Goal: Navigation & Orientation: Go to known website

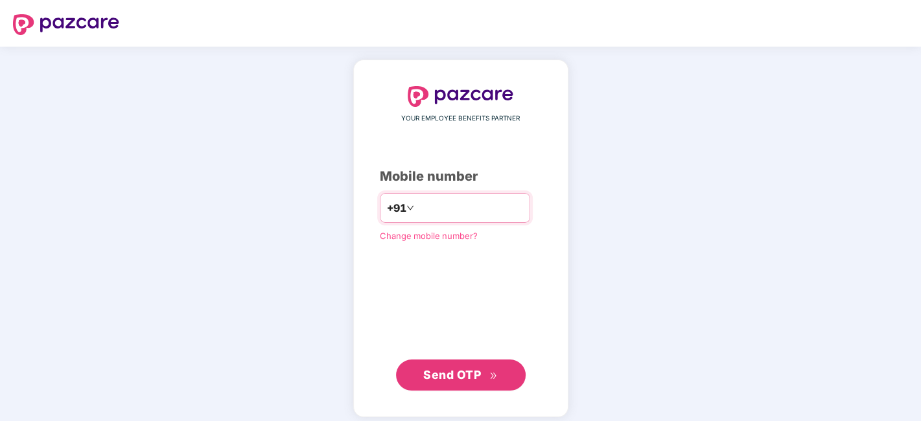
type input "**********"
click at [499, 367] on button "Send OTP" at bounding box center [461, 375] width 130 height 31
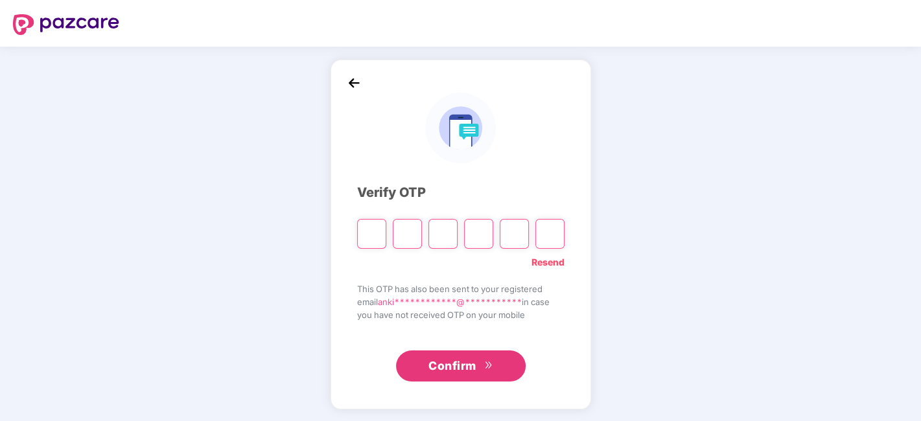
type input "*"
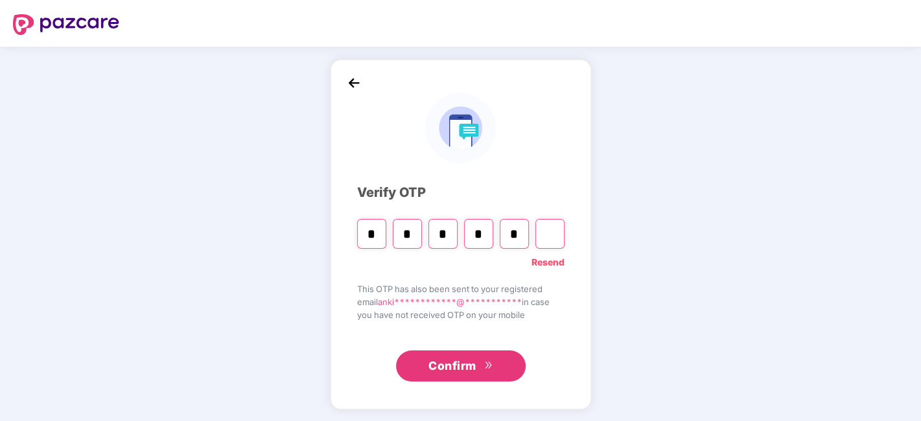
type input "*"
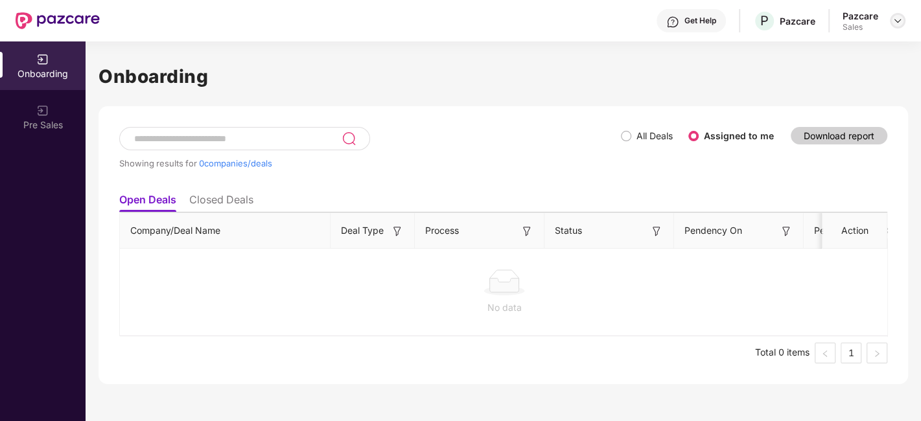
click at [901, 23] on img at bounding box center [898, 21] width 10 height 10
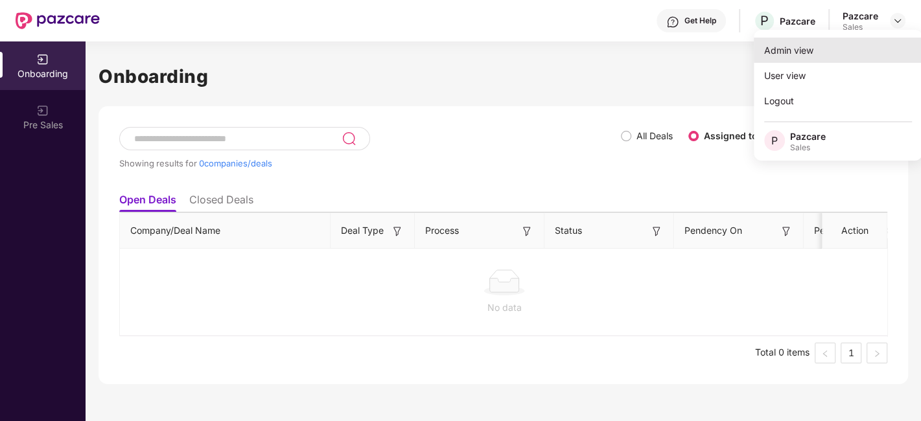
click at [794, 56] on div "Admin view" at bounding box center [838, 50] width 169 height 25
